Goal: Task Accomplishment & Management: Complete application form

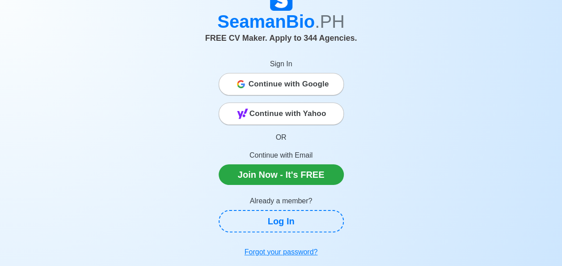
scroll to position [45, 0]
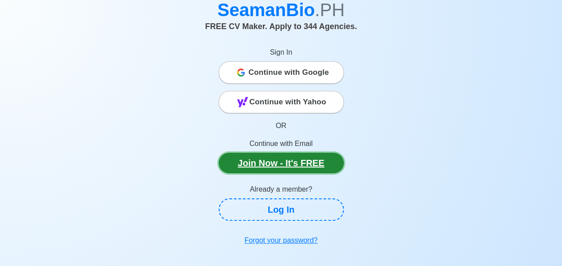
click at [302, 164] on link "Join Now - It's FREE" at bounding box center [281, 163] width 125 height 21
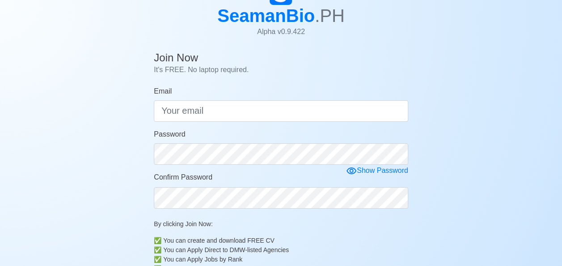
scroll to position [45, 0]
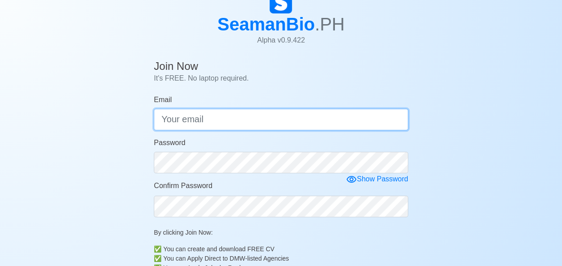
click at [263, 116] on input "Email" at bounding box center [281, 119] width 255 height 21
type input "[EMAIL_ADDRESS][DOMAIN_NAME]"
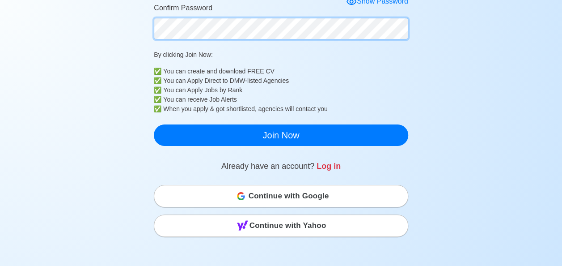
scroll to position [224, 0]
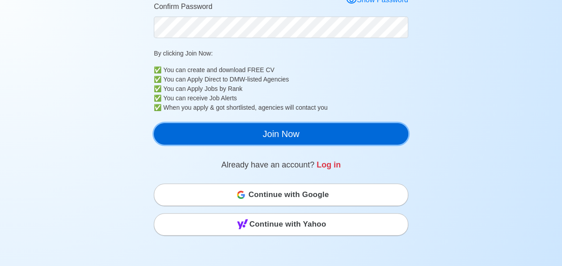
click at [289, 138] on button "Join Now" at bounding box center [281, 133] width 255 height 21
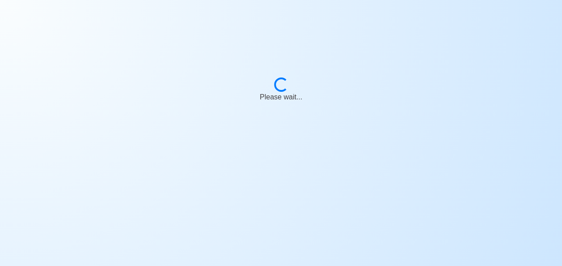
scroll to position [11, 0]
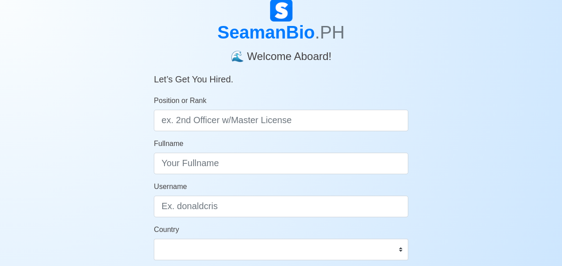
scroll to position [45, 0]
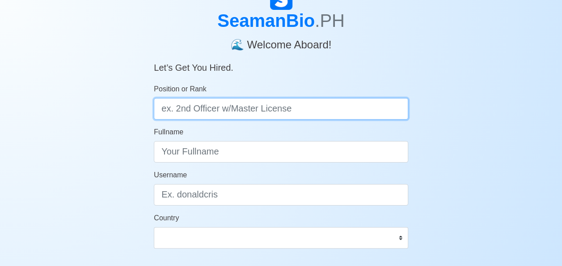
click at [263, 112] on input "Position or Rank" at bounding box center [281, 108] width 255 height 21
type input "Master"
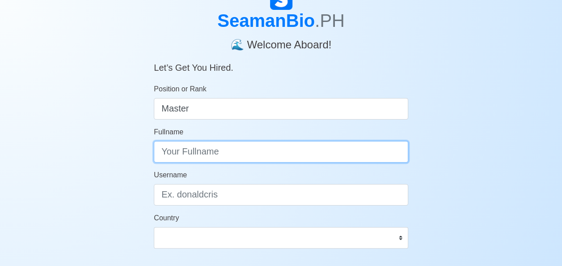
click at [227, 153] on input "Fullname" at bounding box center [281, 151] width 255 height 21
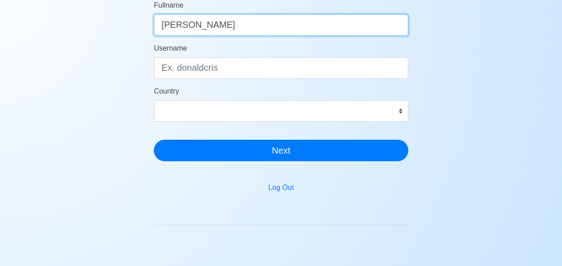
scroll to position [179, 0]
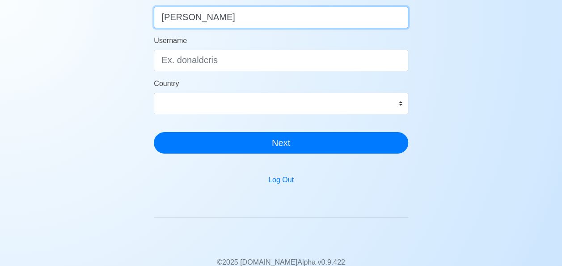
type input "Julito R. Garcia"
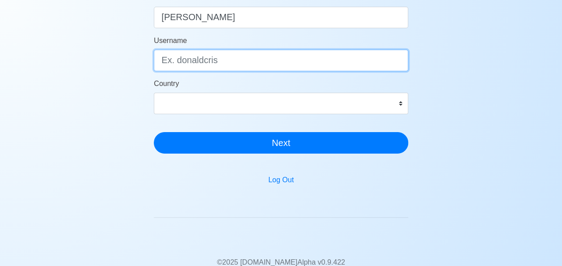
click at [229, 63] on input "Username" at bounding box center [281, 60] width 255 height 21
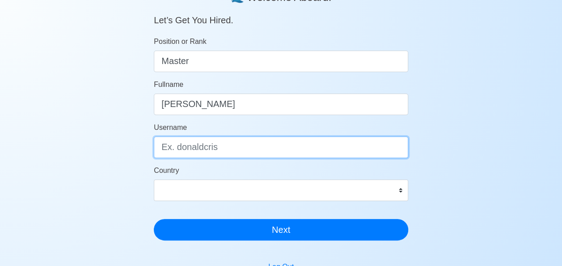
scroll to position [89, 0]
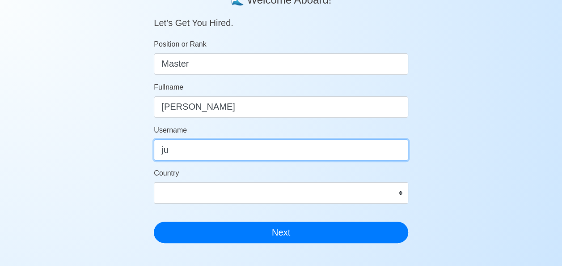
type input "j"
type input "Jhu"
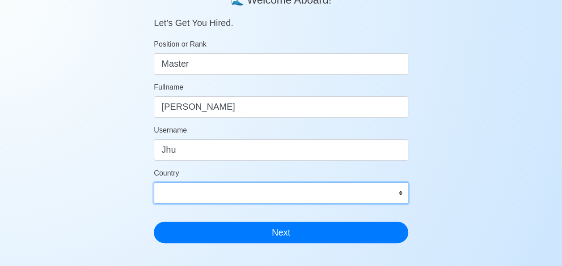
click at [402, 194] on select "Afghanistan Åland Islands Albania Algeria American Samoa Andorra Angola Anguill…" at bounding box center [281, 192] width 255 height 21
select select "PH"
click at [154, 182] on select "Afghanistan Åland Islands Albania Algeria American Samoa Andorra Angola Anguill…" at bounding box center [281, 192] width 255 height 21
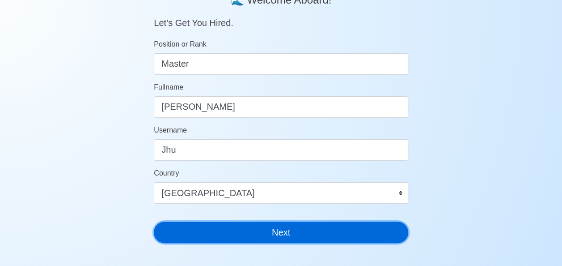
click at [291, 233] on button "Next" at bounding box center [281, 231] width 255 height 21
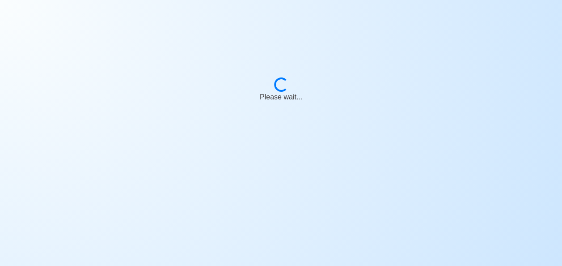
scroll to position [11, 0]
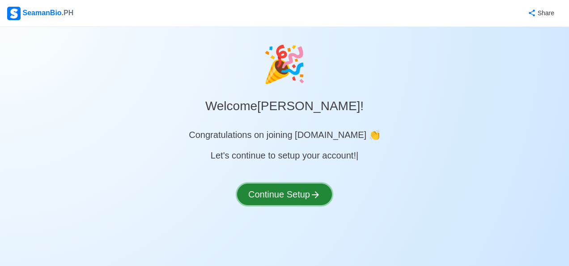
click at [313, 196] on icon at bounding box center [315, 194] width 11 height 11
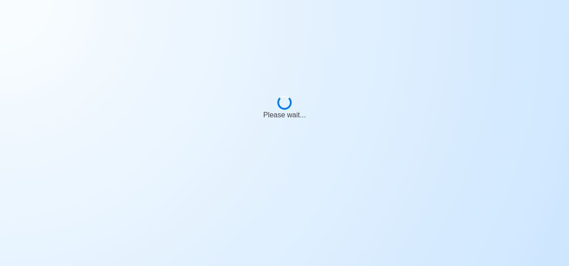
select select "Visible for Hiring"
select select "PH"
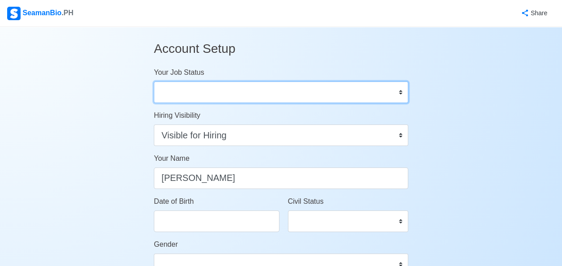
click at [401, 93] on select "Onboard Actively Looking for Job Not Looking for Job" at bounding box center [281, 91] width 255 height 21
select select "Actively Looking for Job"
click at [154, 81] on select "Onboard Actively Looking for Job Not Looking for Job" at bounding box center [281, 91] width 255 height 21
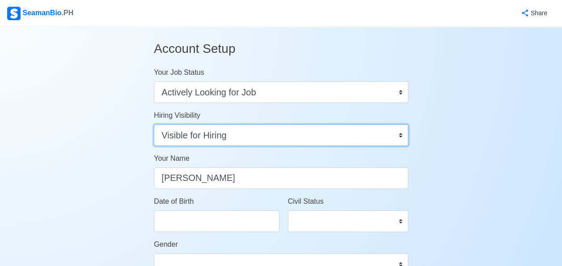
click at [402, 135] on select "Visible for Hiring Not Visible for Hiring" at bounding box center [281, 134] width 255 height 21
click at [154, 124] on select "Visible for Hiring Not Visible for Hiring" at bounding box center [281, 134] width 255 height 21
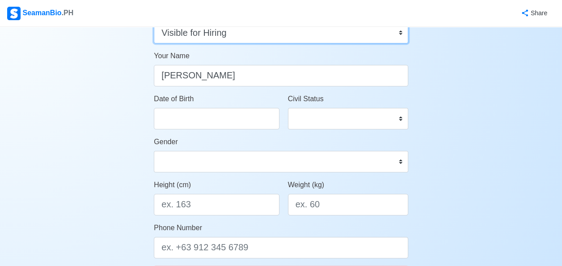
scroll to position [134, 0]
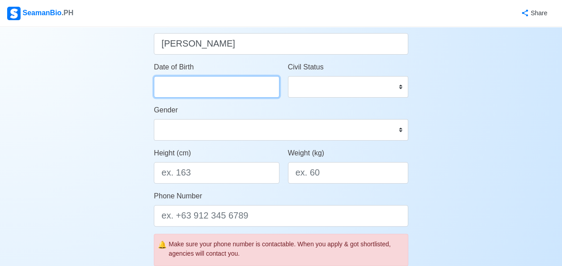
select select "****"
select select "*********"
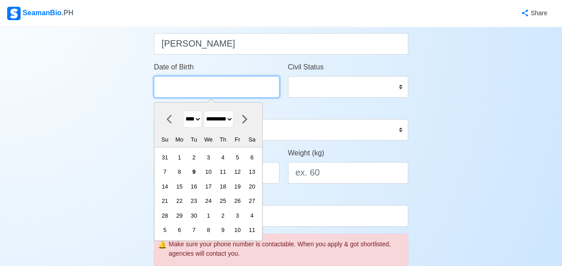
click at [242, 86] on input "Date of Birth" at bounding box center [216, 86] width 125 height 21
click at [199, 120] on select "**** **** **** **** **** **** **** **** **** **** **** **** **** **** **** ****…" at bounding box center [192, 118] width 19 height 17
select select "****"
click at [183, 110] on select "**** **** **** **** **** **** **** **** **** **** **** **** **** **** **** ****…" at bounding box center [192, 118] width 19 height 17
click at [234, 118] on select "******* ******** ***** ***** *** **** **** ****** ********* ******* ******** **…" at bounding box center [219, 118] width 30 height 17
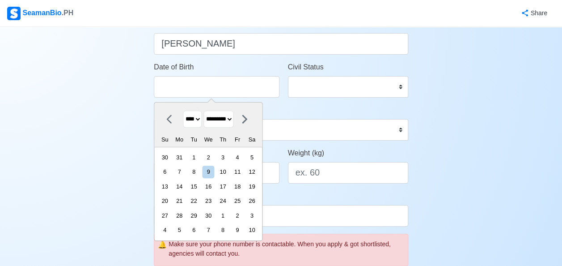
select select "****"
click at [207, 110] on select "******* ******** ***** ***** *** **** **** ****** ********* ******* ******** **…" at bounding box center [219, 118] width 30 height 17
click at [186, 170] on div "6" at bounding box center [180, 171] width 12 height 12
type input "07/06/1964"
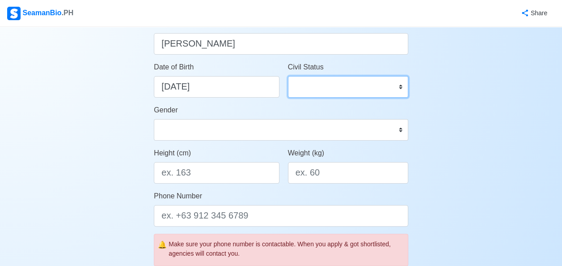
click at [399, 87] on select "Single Married Widowed Separated" at bounding box center [348, 86] width 120 height 21
select select "Married"
click at [288, 76] on select "Single Married Widowed Separated" at bounding box center [348, 86] width 120 height 21
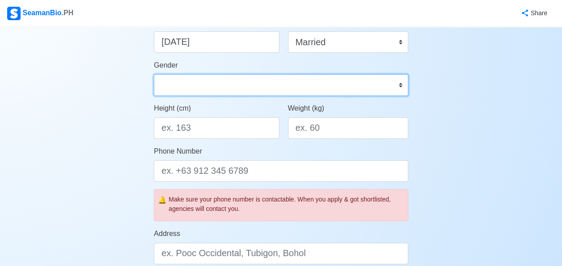
click at [402, 85] on select "Male Female" at bounding box center [281, 84] width 255 height 21
select select "[DEMOGRAPHIC_DATA]"
click at [154, 74] on select "Male Female" at bounding box center [281, 84] width 255 height 21
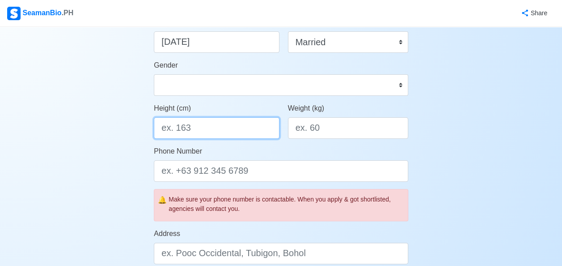
click at [258, 131] on input "Height (cm)" at bounding box center [216, 127] width 125 height 21
type input "165.1"
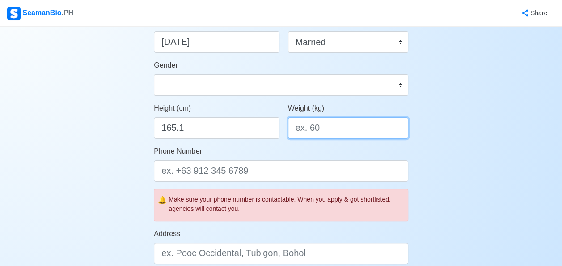
drag, startPoint x: 322, startPoint y: 128, endPoint x: 298, endPoint y: 128, distance: 24.6
click at [298, 128] on input "Weight (kg)" at bounding box center [348, 127] width 120 height 21
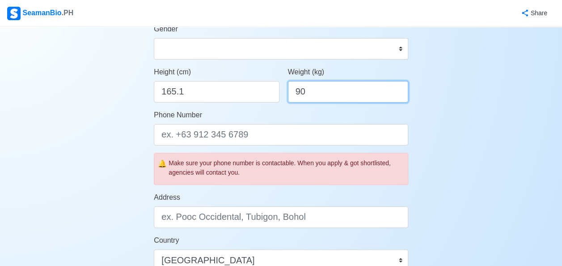
scroll to position [224, 0]
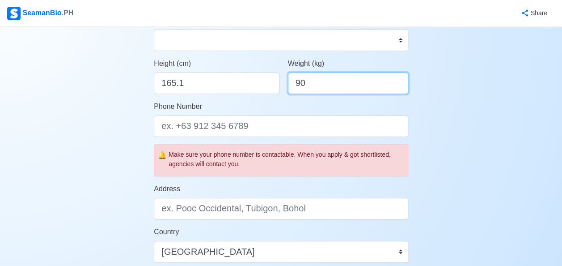
type input "90"
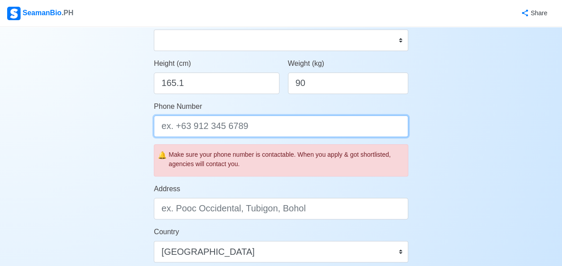
click at [263, 126] on input "Phone Number" at bounding box center [281, 125] width 255 height 21
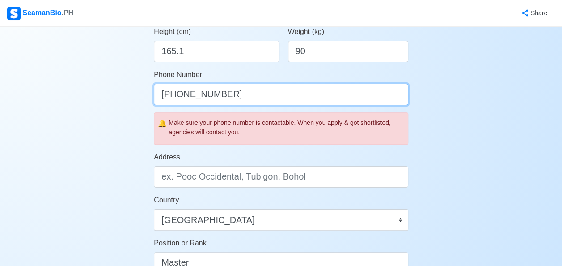
scroll to position [268, 0]
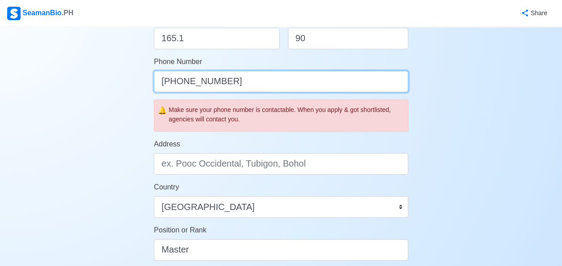
type input "[PHONE_NUMBER]"
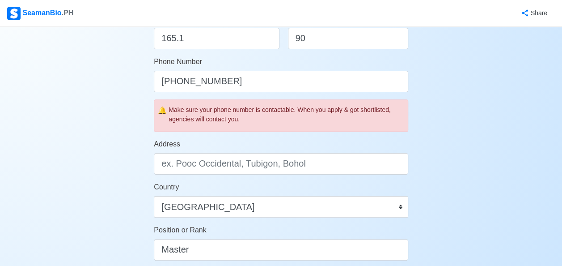
click at [263, 140] on div "Address" at bounding box center [281, 157] width 255 height 36
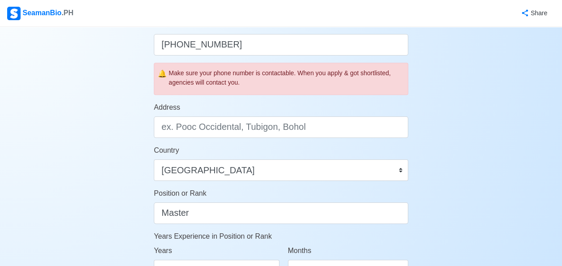
scroll to position [313, 0]
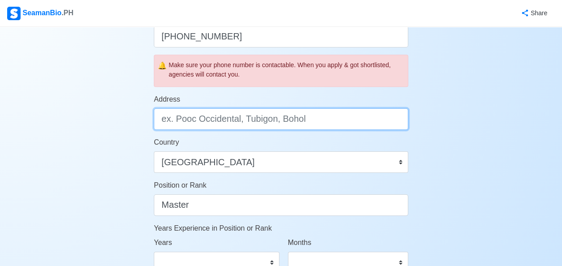
click at [310, 120] on input "Address" at bounding box center [281, 118] width 255 height 21
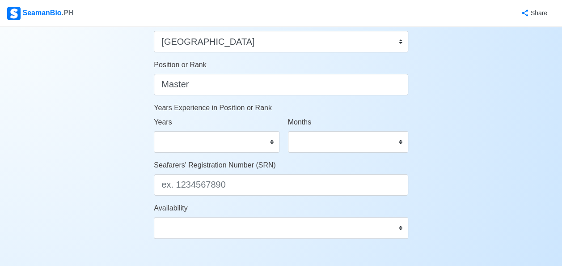
scroll to position [492, 0]
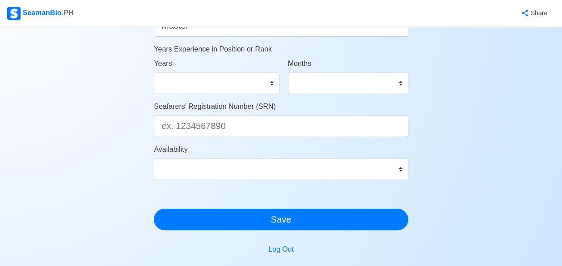
type input "Garnet St. Villa Leyson, Bacayan Cebu City"
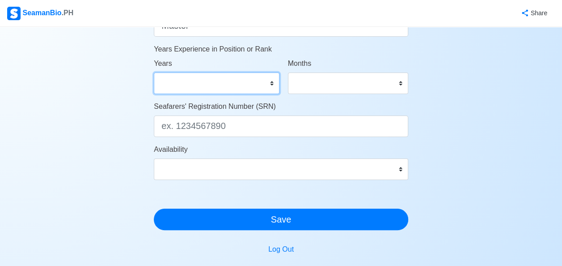
click at [272, 84] on select "0 1 2 3 4 5 6 7 8 9 10 11 12 13 14 15 16 17 18 19 20 21 22 23 24 25 26 27 28 29…" at bounding box center [216, 82] width 125 height 21
select select "19"
click at [154, 72] on select "0 1 2 3 4 5 6 7 8 9 10 11 12 13 14 15 16 17 18 19 20 21 22 23 24 25 26 27 28 29…" at bounding box center [216, 82] width 125 height 21
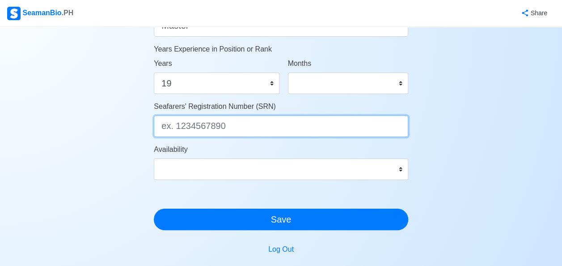
click at [328, 127] on input "Seafarers' Registration Number (SRN)" at bounding box center [281, 125] width 255 height 21
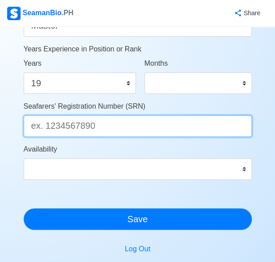
click at [50, 125] on input "Seafarers' Registration Number (SRN)" at bounding box center [138, 125] width 228 height 21
type input "6407060000"
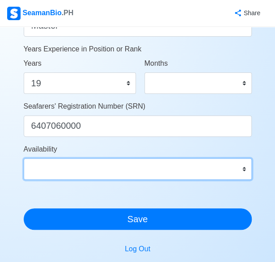
click at [243, 169] on select "Immediate Oct 2025 Nov 2025 Dec 2025 Jan 2026 Feb 2026 Mar 2026 Apr 2026 May 20…" at bounding box center [138, 168] width 228 height 21
select select "1759248000000"
click at [24, 158] on select "Immediate Oct 2025 Nov 2025 Dec 2025 Jan 2026 Feb 2026 Mar 2026 Apr 2026 May 20…" at bounding box center [138, 168] width 228 height 21
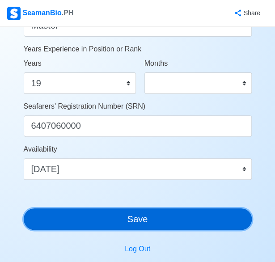
click at [149, 217] on button "Save" at bounding box center [138, 218] width 228 height 21
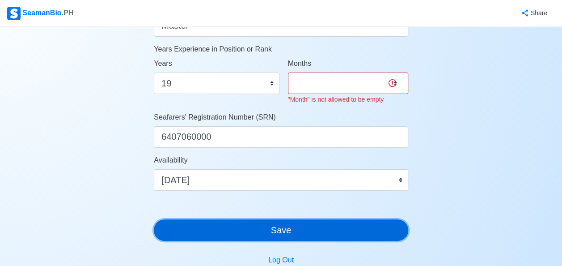
click at [284, 229] on button "Save" at bounding box center [281, 229] width 255 height 21
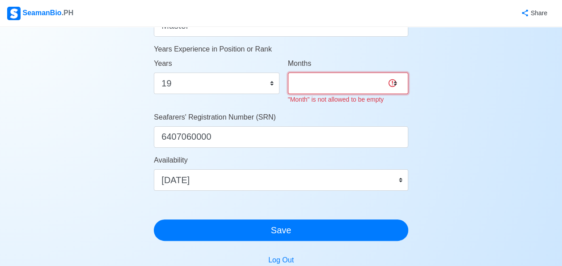
click at [323, 81] on select "0 1 2 3 4 5 6 7 8 9 10 11" at bounding box center [348, 82] width 120 height 21
select select "2"
click at [288, 72] on select "0 1 2 3 4 5 6 7 8 9 10 11" at bounding box center [348, 82] width 120 height 21
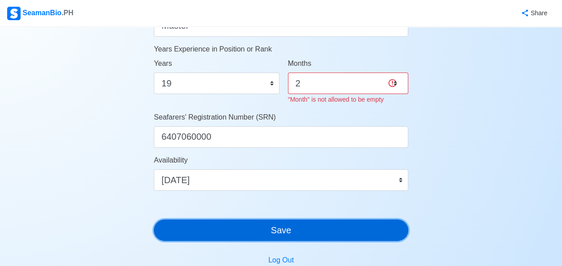
click at [286, 228] on button "Save" at bounding box center [281, 229] width 255 height 21
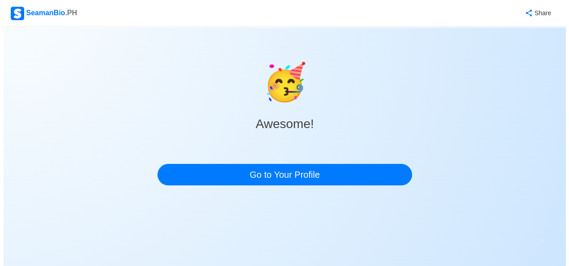
scroll to position [0, 0]
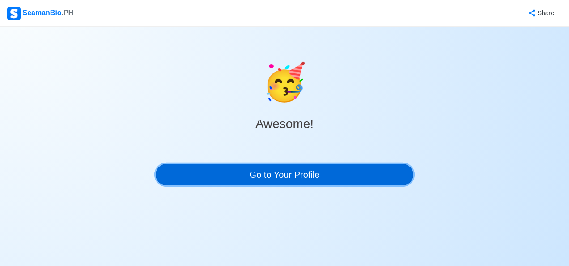
click at [303, 175] on link "Go to Your Profile" at bounding box center [285, 174] width 258 height 21
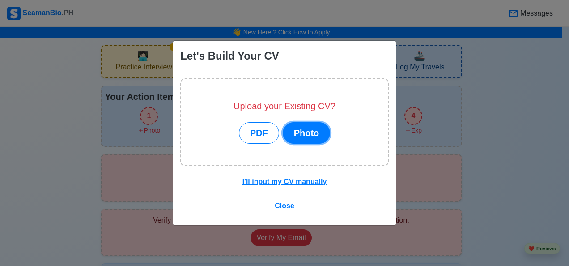
click at [310, 132] on button "Photo" at bounding box center [307, 132] width 48 height 21
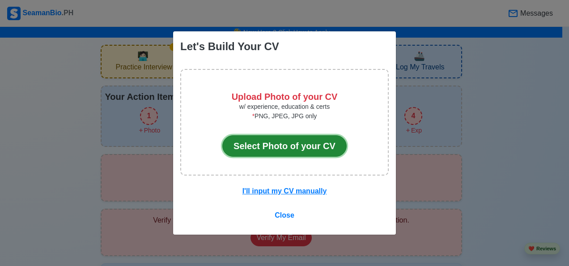
click at [294, 144] on button "Select Photo of your CV" at bounding box center [284, 145] width 124 height 21
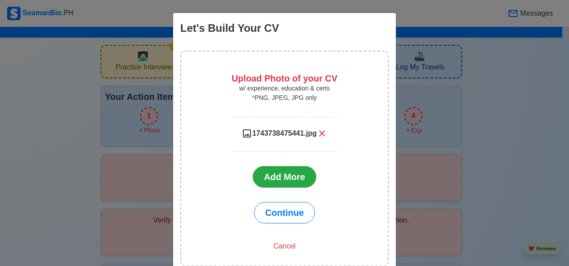
click at [243, 133] on icon at bounding box center [247, 133] width 8 height 8
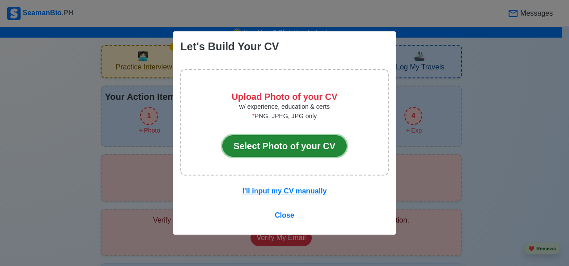
click at [274, 143] on button "Select Photo of your CV" at bounding box center [284, 145] width 124 height 21
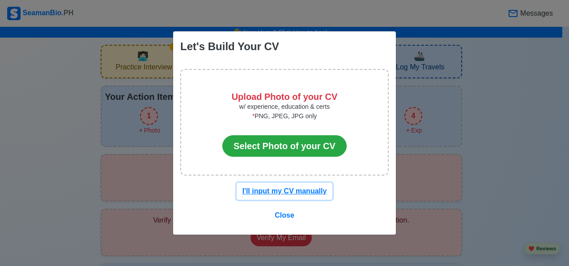
click at [275, 191] on u "I'll input my CV manually" at bounding box center [284, 191] width 85 height 8
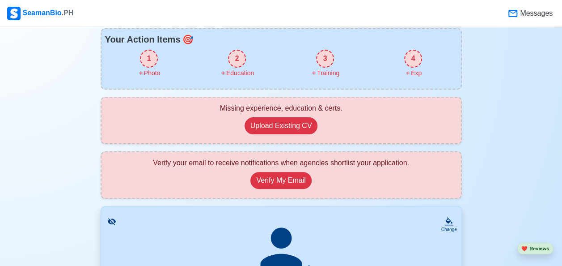
scroll to position [45, 0]
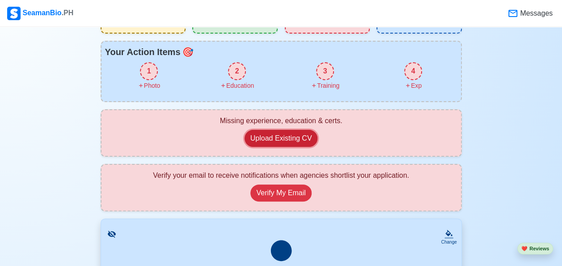
click at [287, 140] on button "Upload Existing CV" at bounding box center [281, 138] width 73 height 17
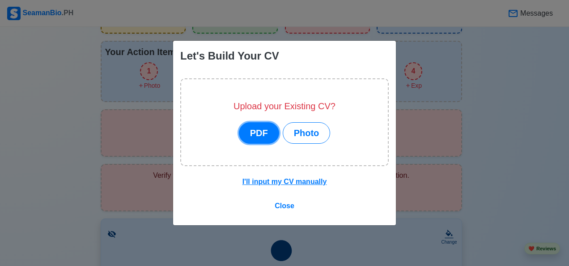
click at [266, 136] on button "PDF" at bounding box center [259, 132] width 40 height 21
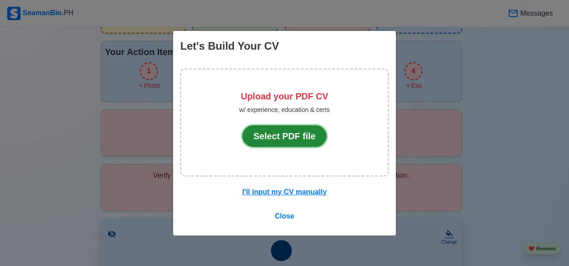
click at [278, 135] on button "Select PDF file" at bounding box center [284, 135] width 85 height 21
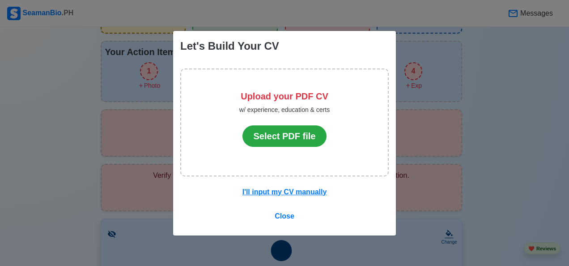
click at [293, 104] on p "w/ experience, education & certs" at bounding box center [284, 110] width 90 height 17
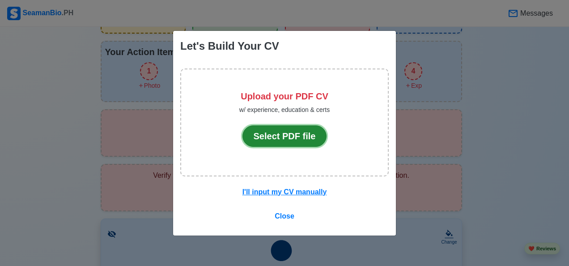
click at [293, 136] on button "Select PDF file" at bounding box center [284, 135] width 85 height 21
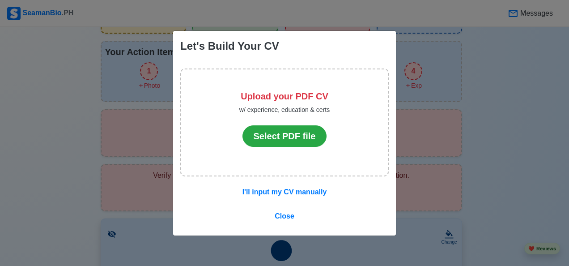
click at [285, 98] on h5 "Upload your PDF CV" at bounding box center [284, 96] width 90 height 11
click at [284, 215] on span "Close" at bounding box center [285, 216] width 20 height 8
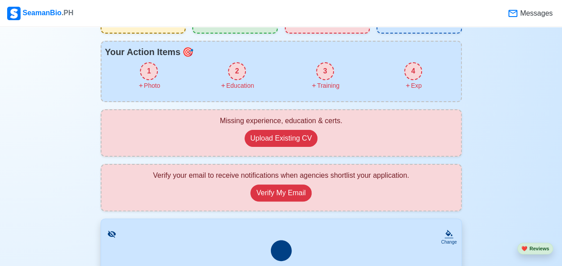
click at [153, 69] on div "1" at bounding box center [149, 71] width 18 height 18
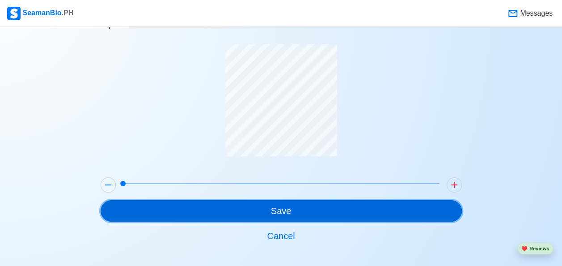
click at [281, 208] on button "Save" at bounding box center [281, 210] width 361 height 21
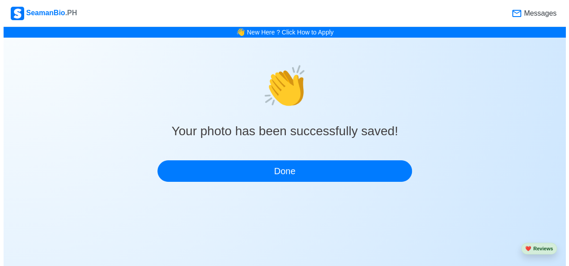
scroll to position [0, 0]
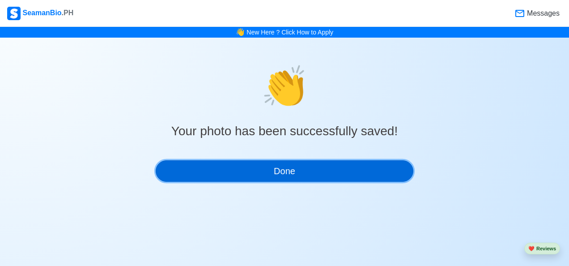
click at [289, 172] on button "Done" at bounding box center [285, 170] width 258 height 21
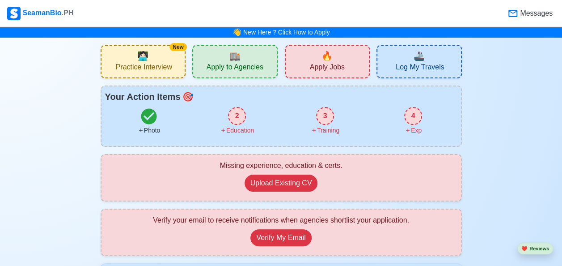
click at [255, 67] on span "Apply to Agencies" at bounding box center [235, 68] width 57 height 11
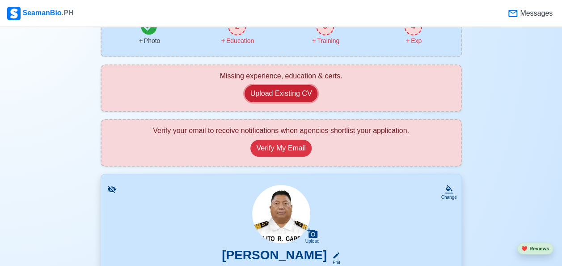
click at [286, 95] on button "Upload Existing CV" at bounding box center [281, 93] width 73 height 17
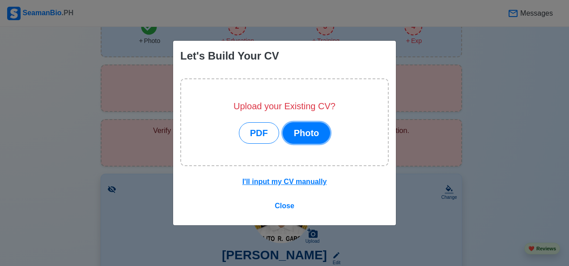
click at [306, 137] on button "Photo" at bounding box center [307, 132] width 48 height 21
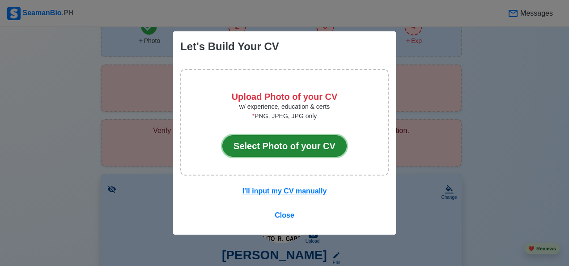
click at [298, 146] on button "Select Photo of your CV" at bounding box center [284, 145] width 124 height 21
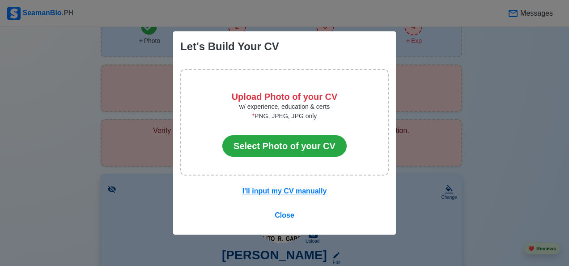
click at [293, 110] on p "w/ experience, education & certs" at bounding box center [284, 106] width 124 height 9
click at [294, 98] on h5 "Upload Photo of your CV" at bounding box center [284, 96] width 124 height 11
click at [301, 116] on p "* PNG, JPEG, JPG only" at bounding box center [284, 119] width 124 height 17
drag, startPoint x: 301, startPoint y: 116, endPoint x: 283, endPoint y: 114, distance: 18.5
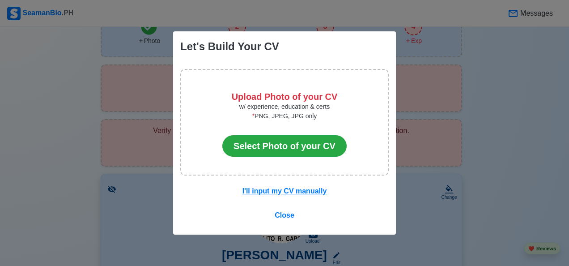
click at [283, 114] on p "* PNG, JPEG, JPG only" at bounding box center [284, 119] width 124 height 17
click at [151, 91] on div "Let's Build Your CV Upload Photo of your CV w/ experience, education & certs * …" at bounding box center [284, 133] width 569 height 266
click at [288, 216] on span "Close" at bounding box center [285, 215] width 20 height 8
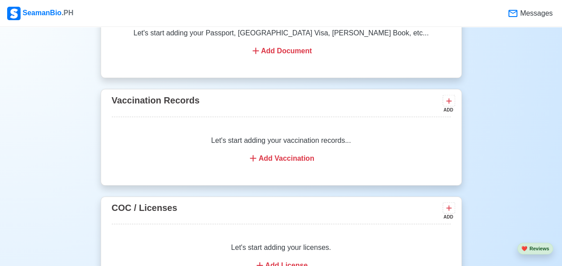
scroll to position [805, 0]
